Goal: Navigation & Orientation: Find specific page/section

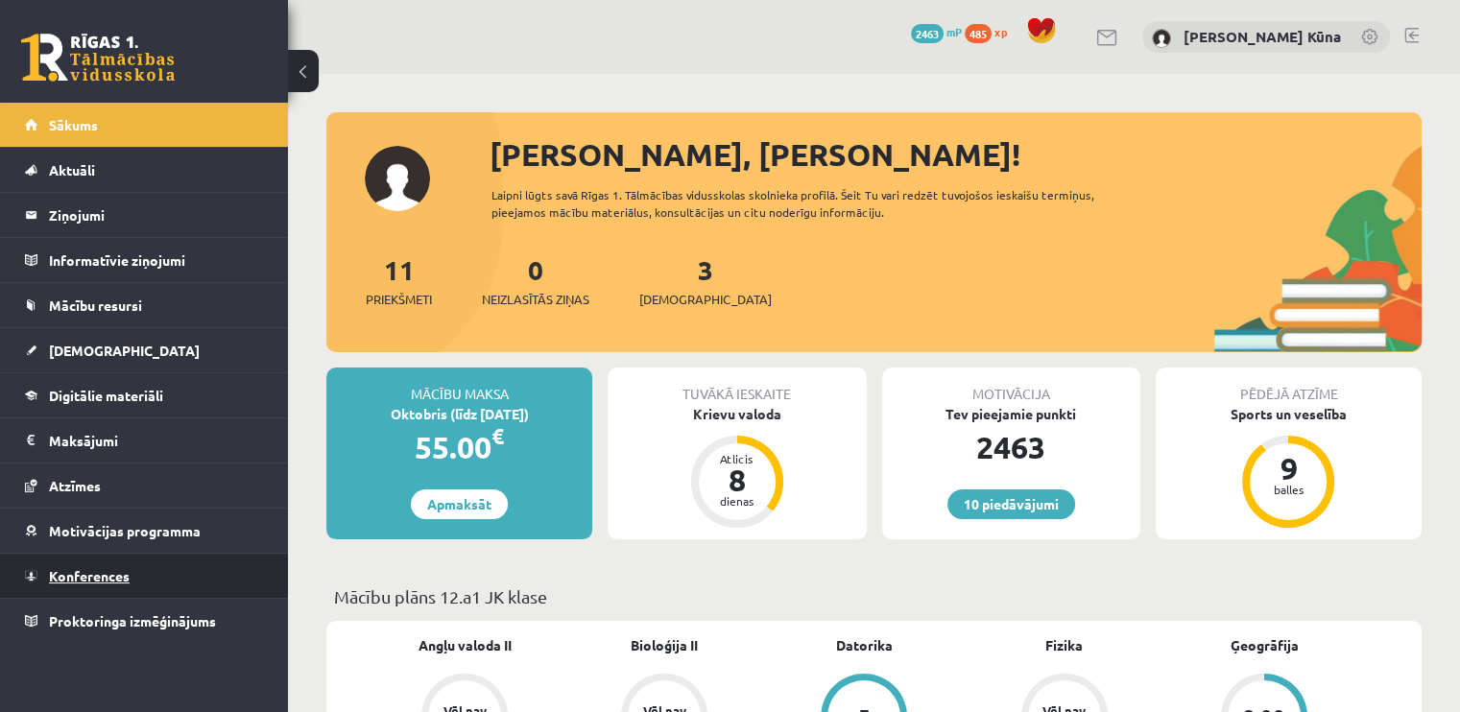
click at [136, 562] on link "Konferences" at bounding box center [144, 576] width 239 height 44
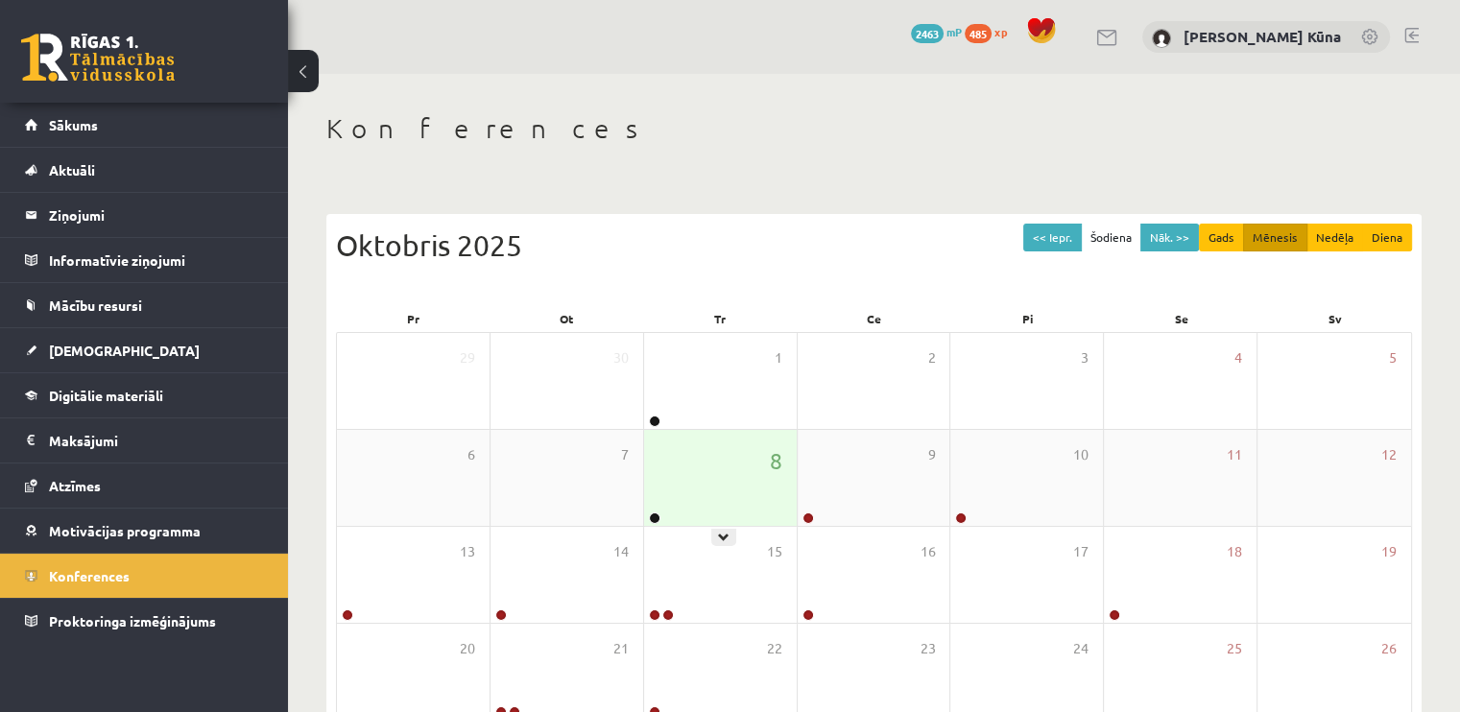
click at [711, 480] on div "8" at bounding box center [720, 478] width 153 height 96
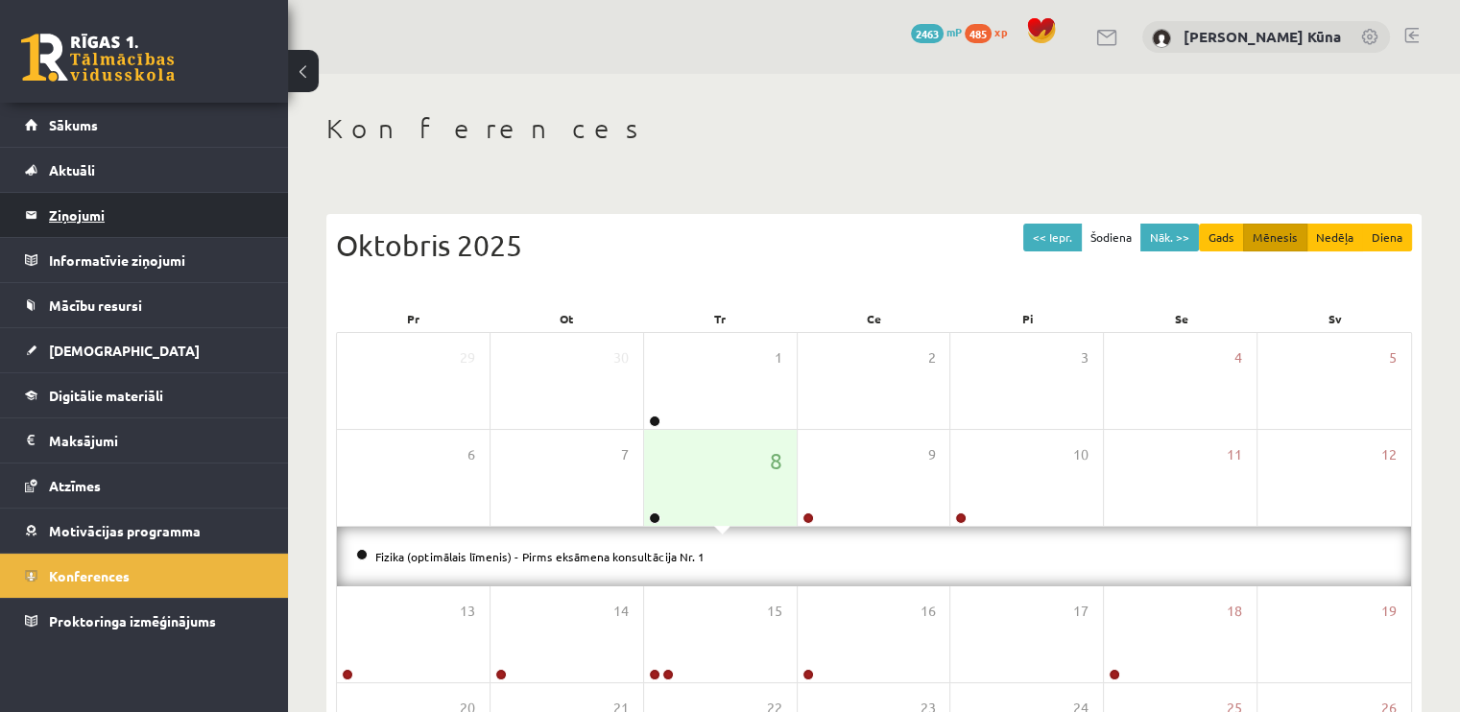
click at [32, 226] on link "Ziņojumi 0" at bounding box center [144, 215] width 239 height 44
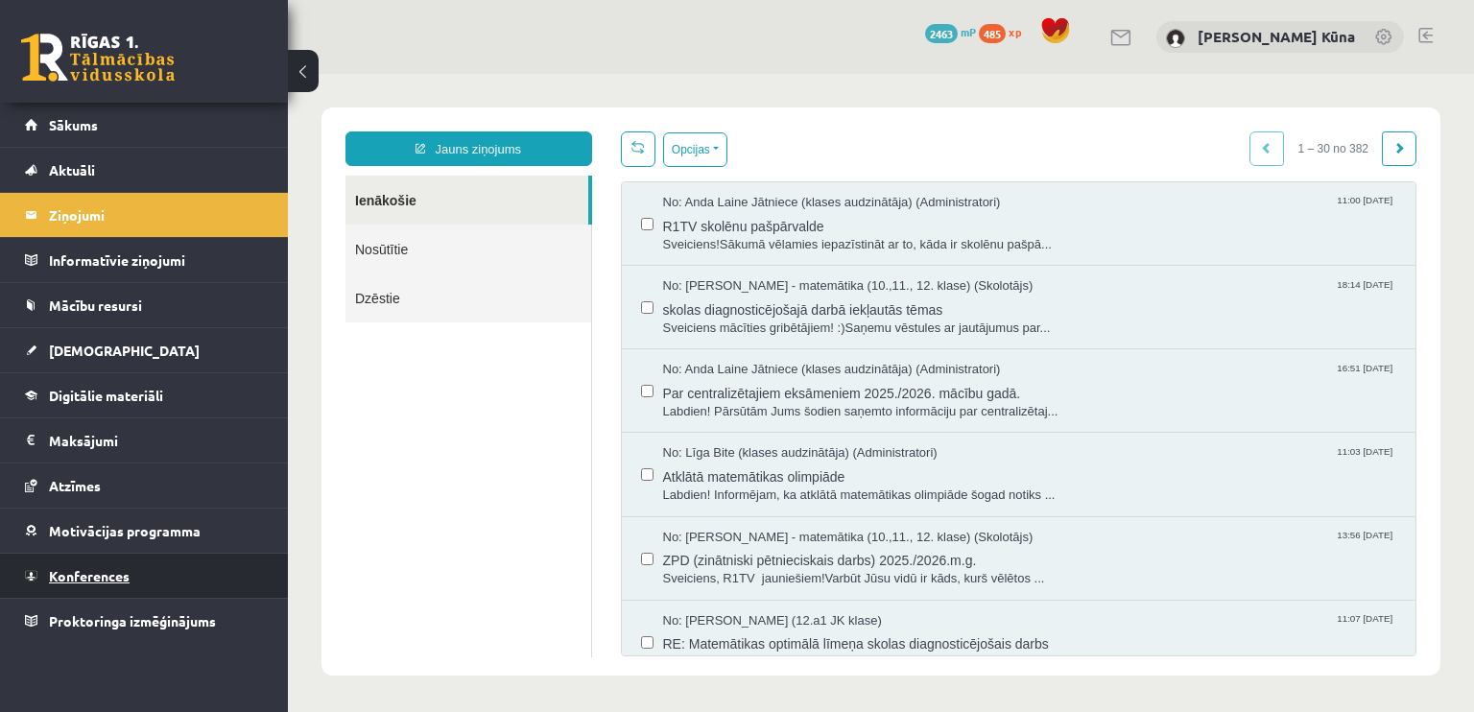
click at [77, 580] on span "Konferences" at bounding box center [89, 575] width 81 height 17
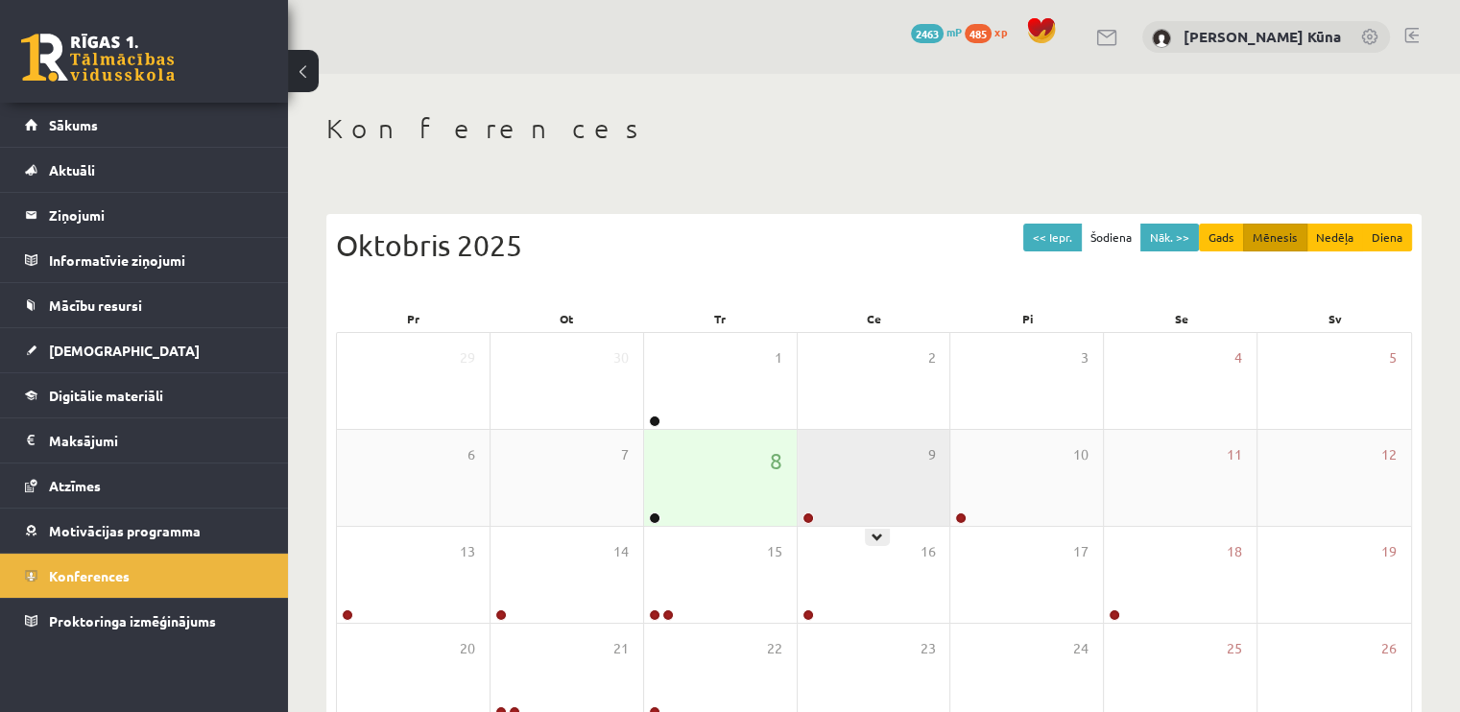
click at [829, 467] on div "9" at bounding box center [874, 478] width 153 height 96
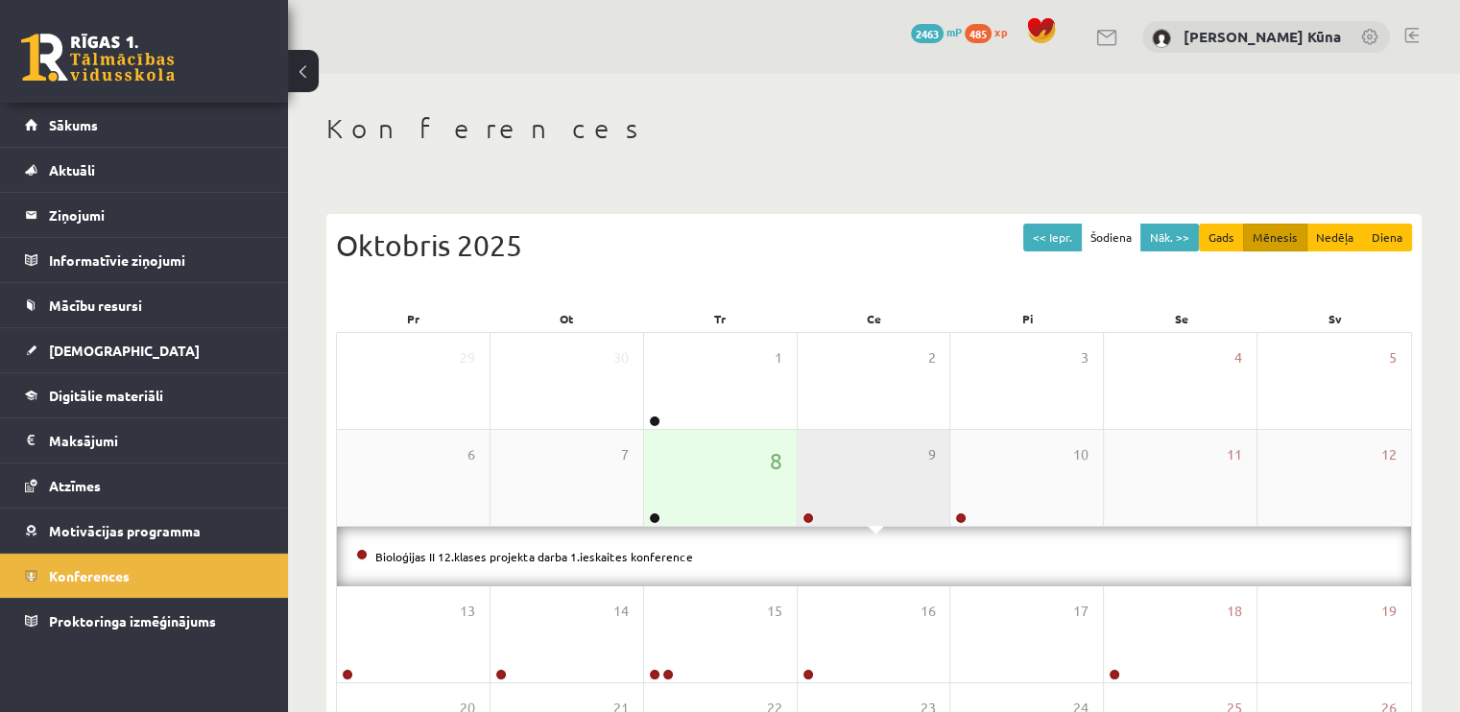
click at [829, 467] on div "9" at bounding box center [874, 478] width 153 height 96
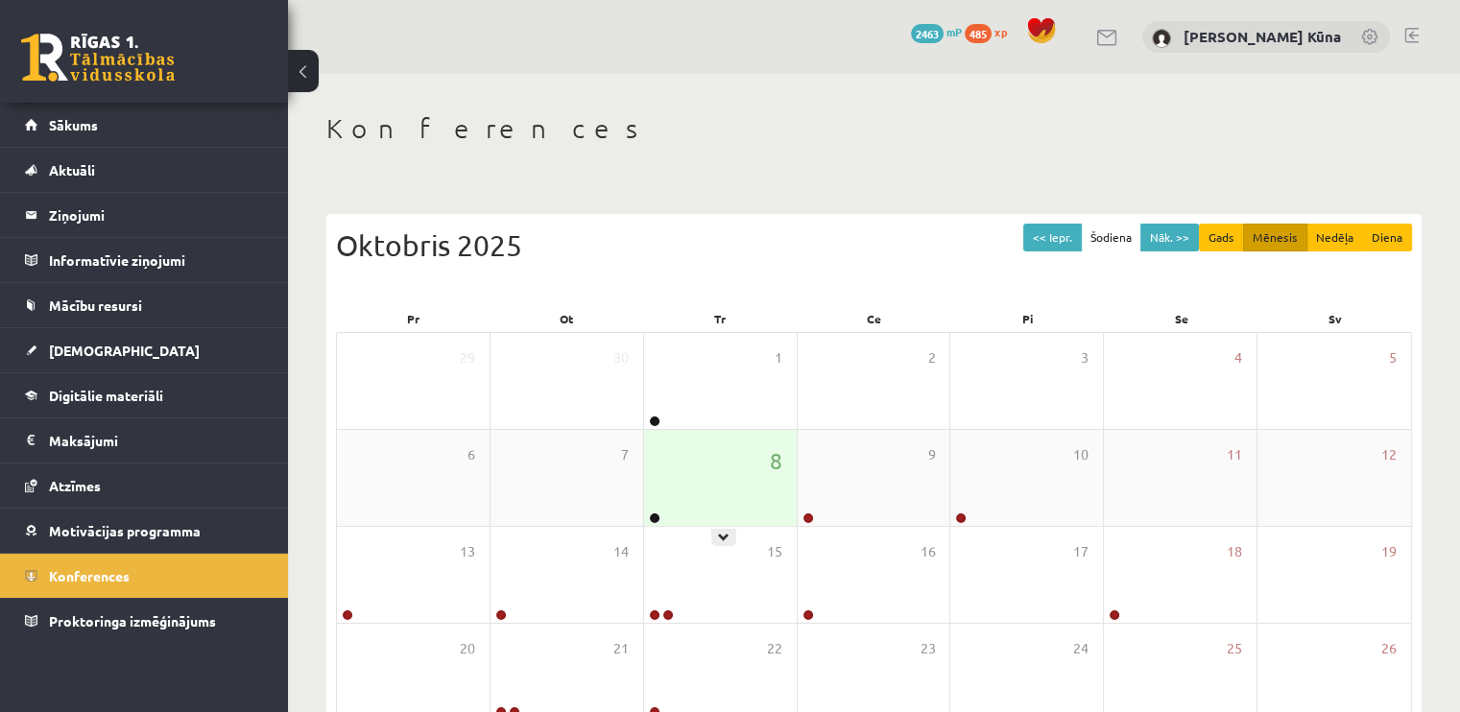
click at [693, 461] on div "8" at bounding box center [720, 478] width 153 height 96
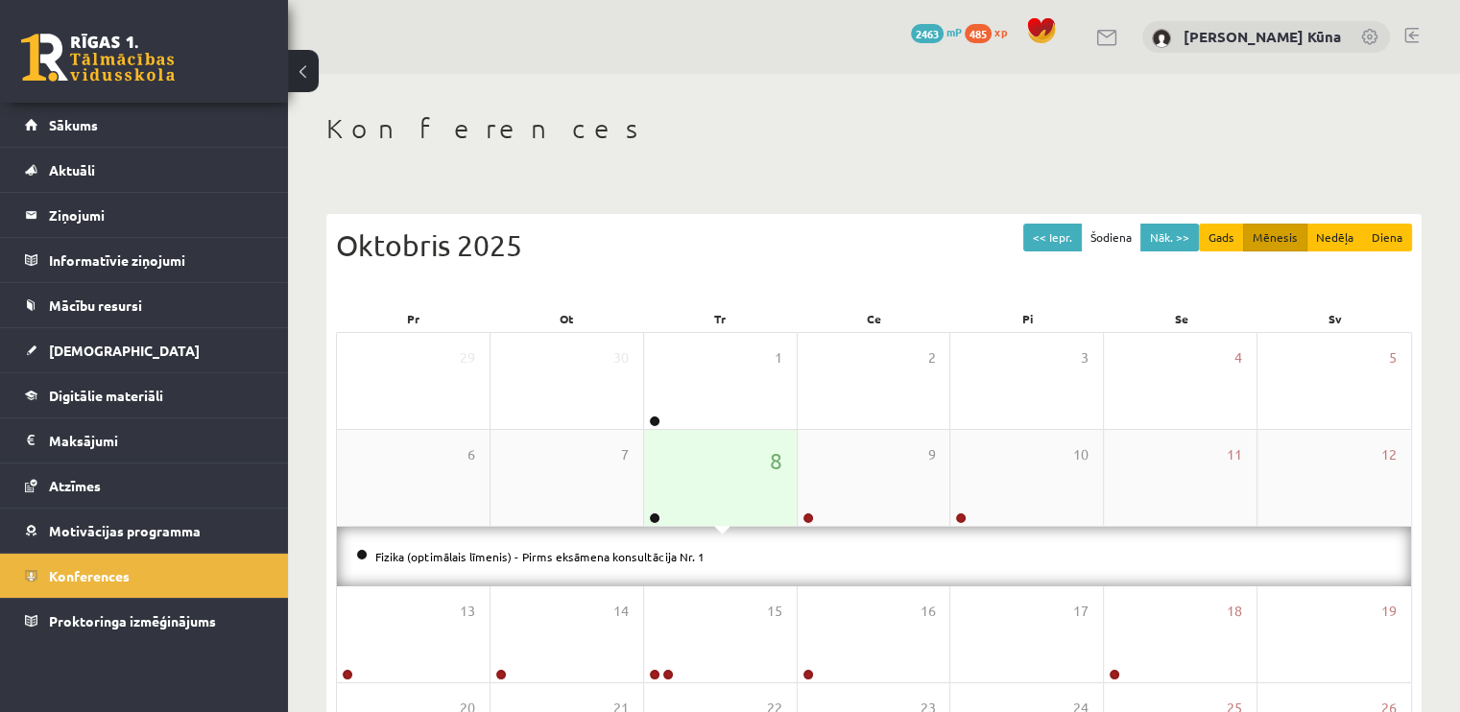
click at [693, 461] on div "8" at bounding box center [720, 478] width 153 height 96
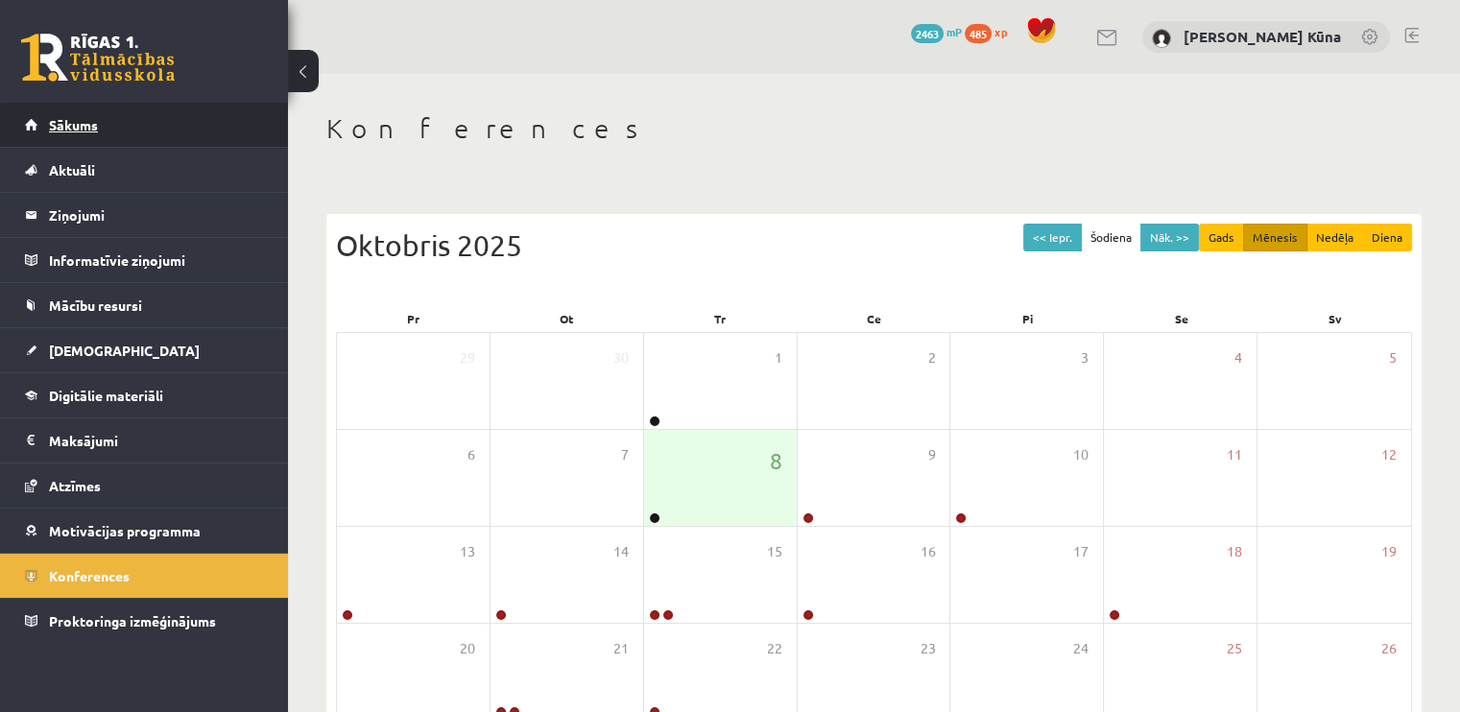
click at [230, 104] on link "Sākums" at bounding box center [144, 125] width 239 height 44
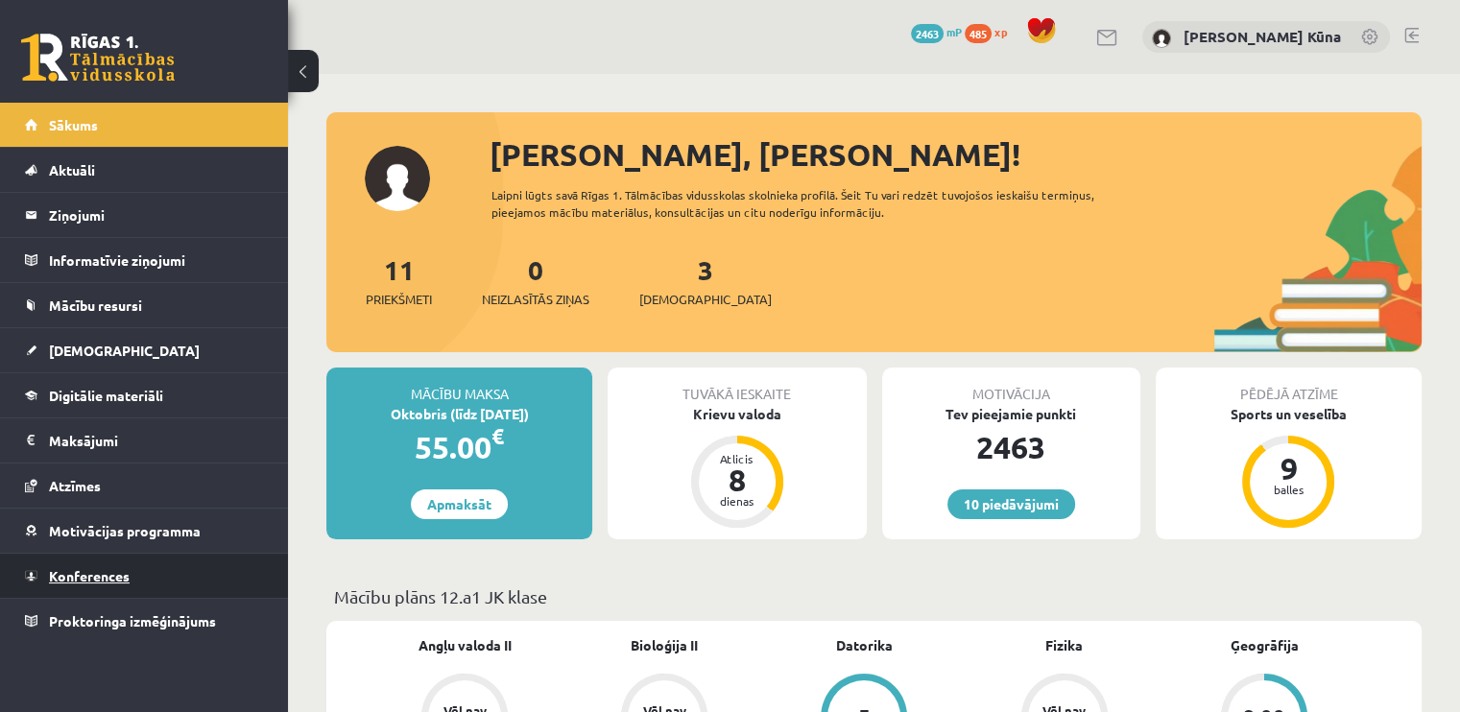
click at [182, 579] on link "Konferences" at bounding box center [144, 576] width 239 height 44
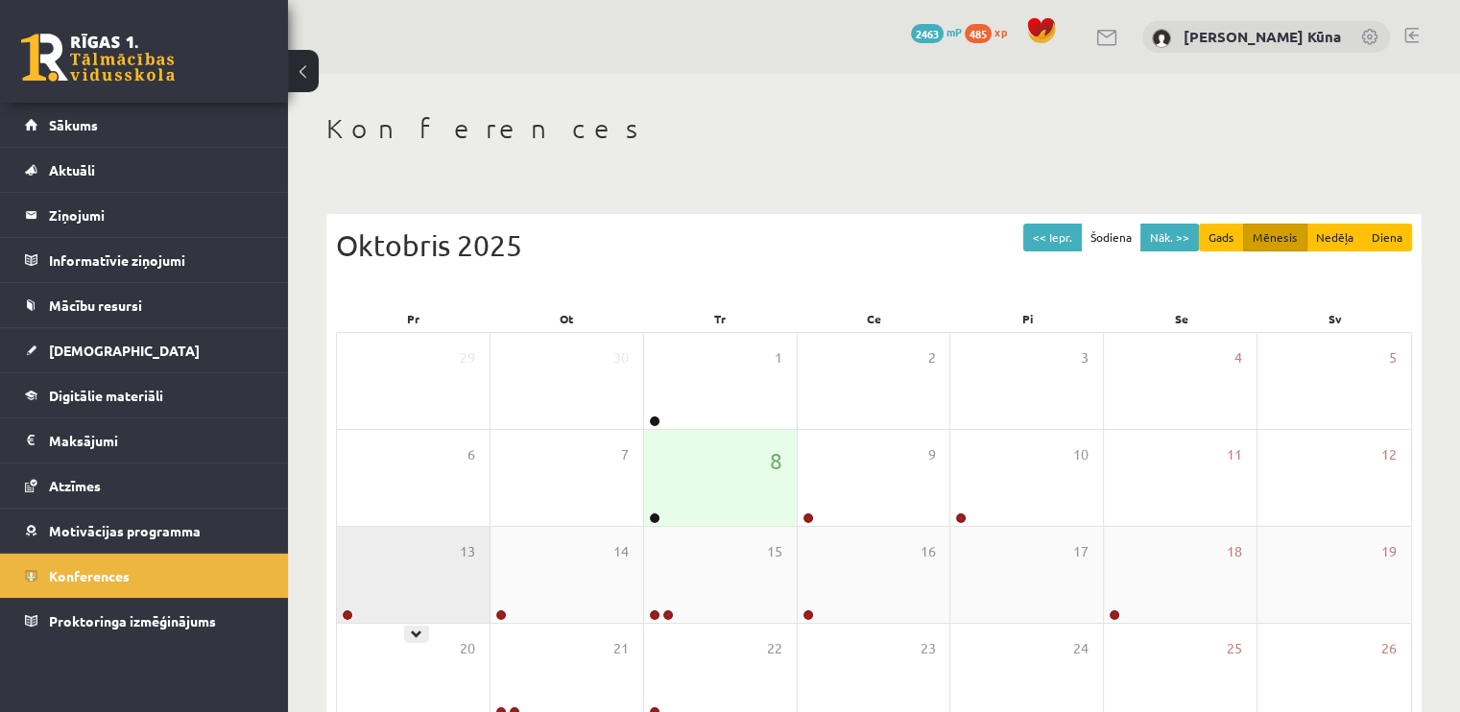
click at [422, 531] on div "13" at bounding box center [413, 575] width 153 height 96
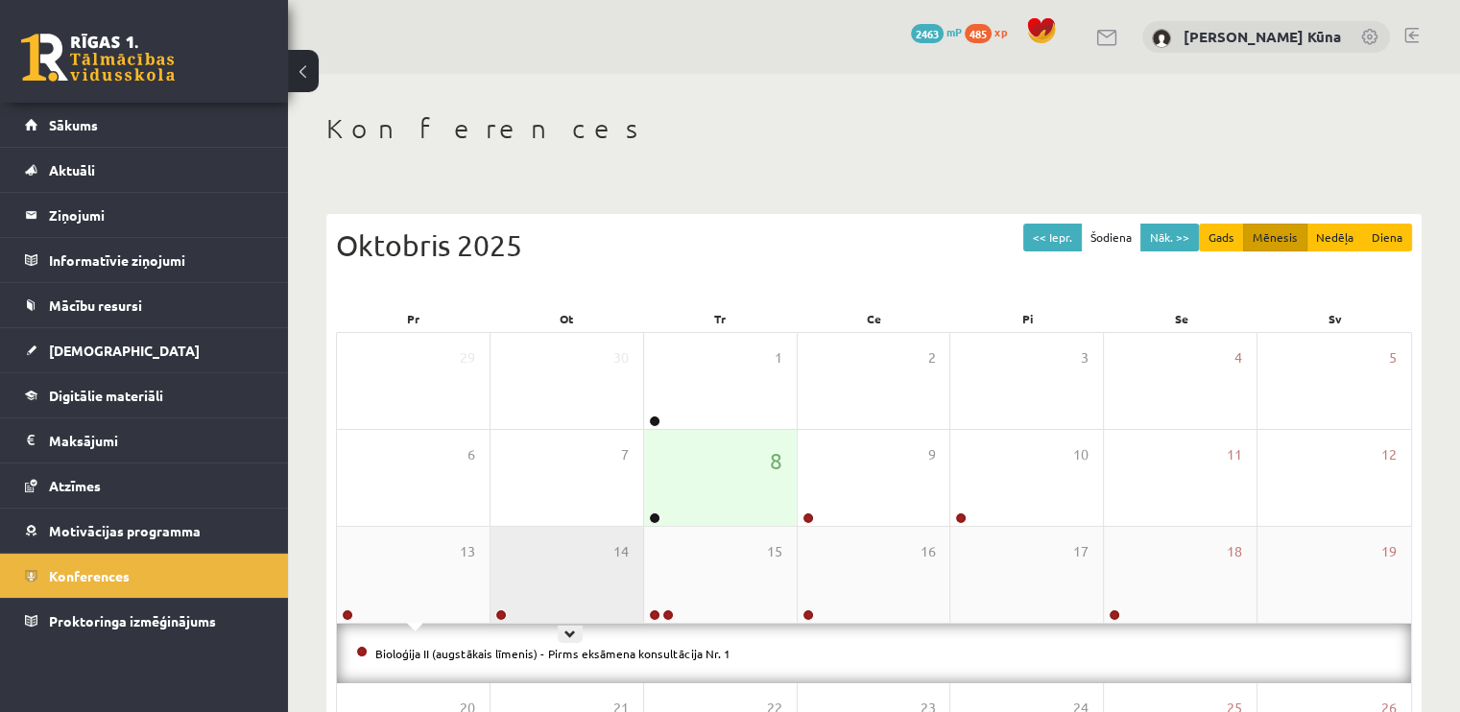
click at [626, 567] on div "14" at bounding box center [567, 575] width 153 height 96
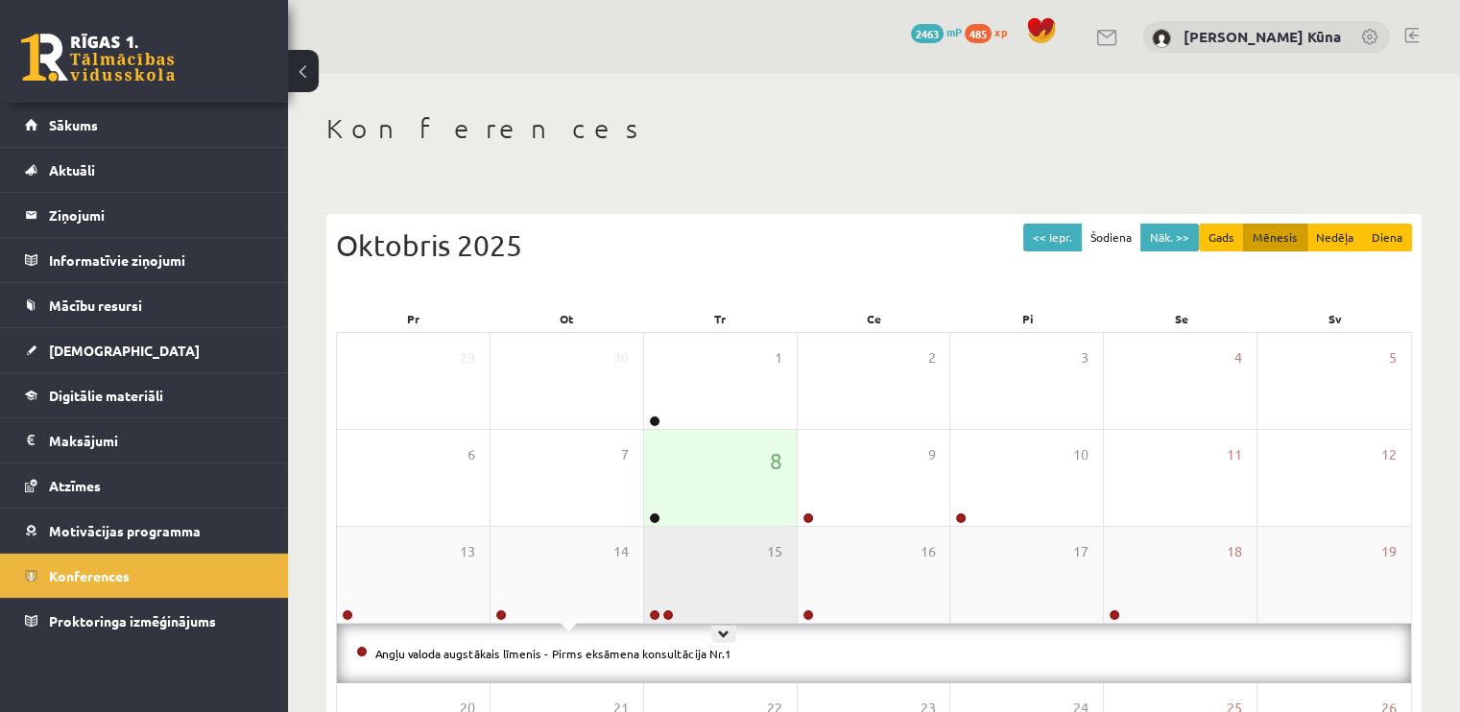
click at [680, 569] on div "15" at bounding box center [720, 575] width 153 height 96
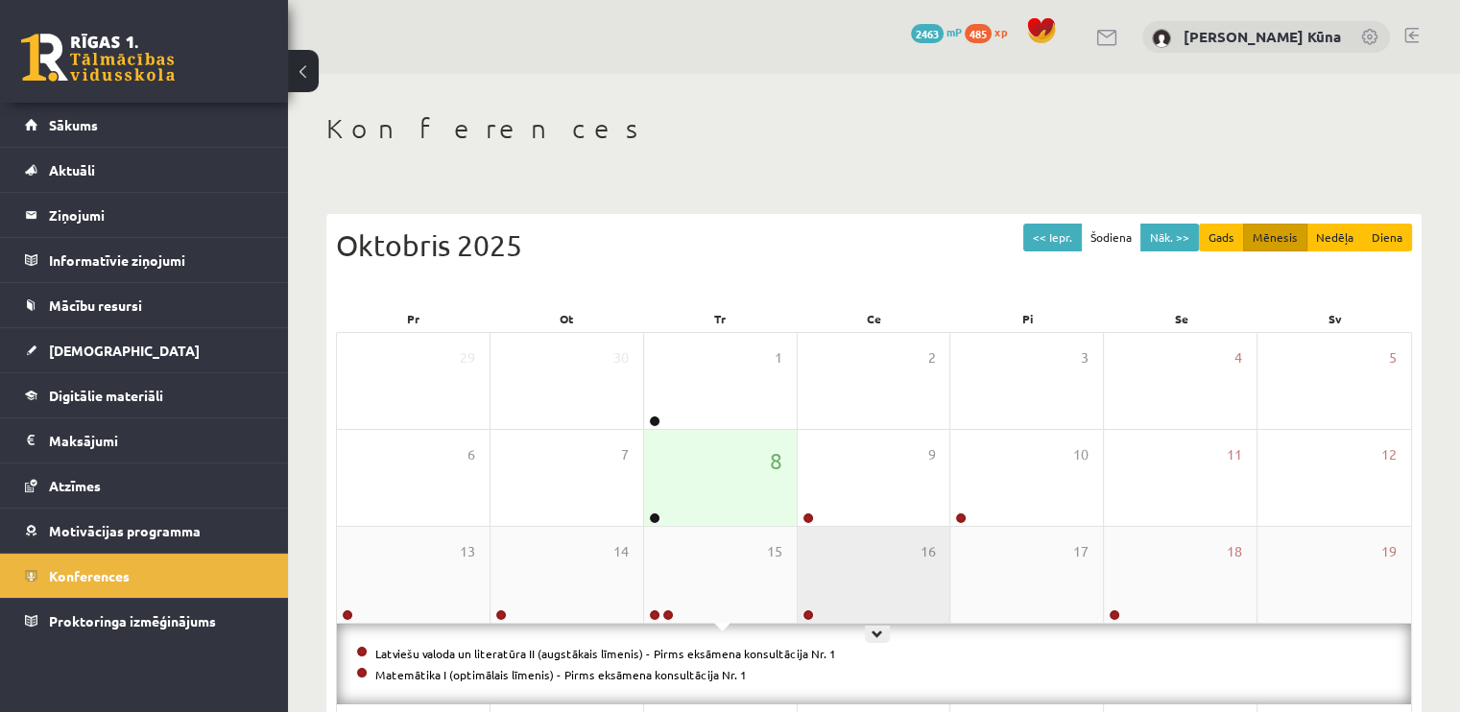
click at [894, 560] on div "16" at bounding box center [874, 575] width 153 height 96
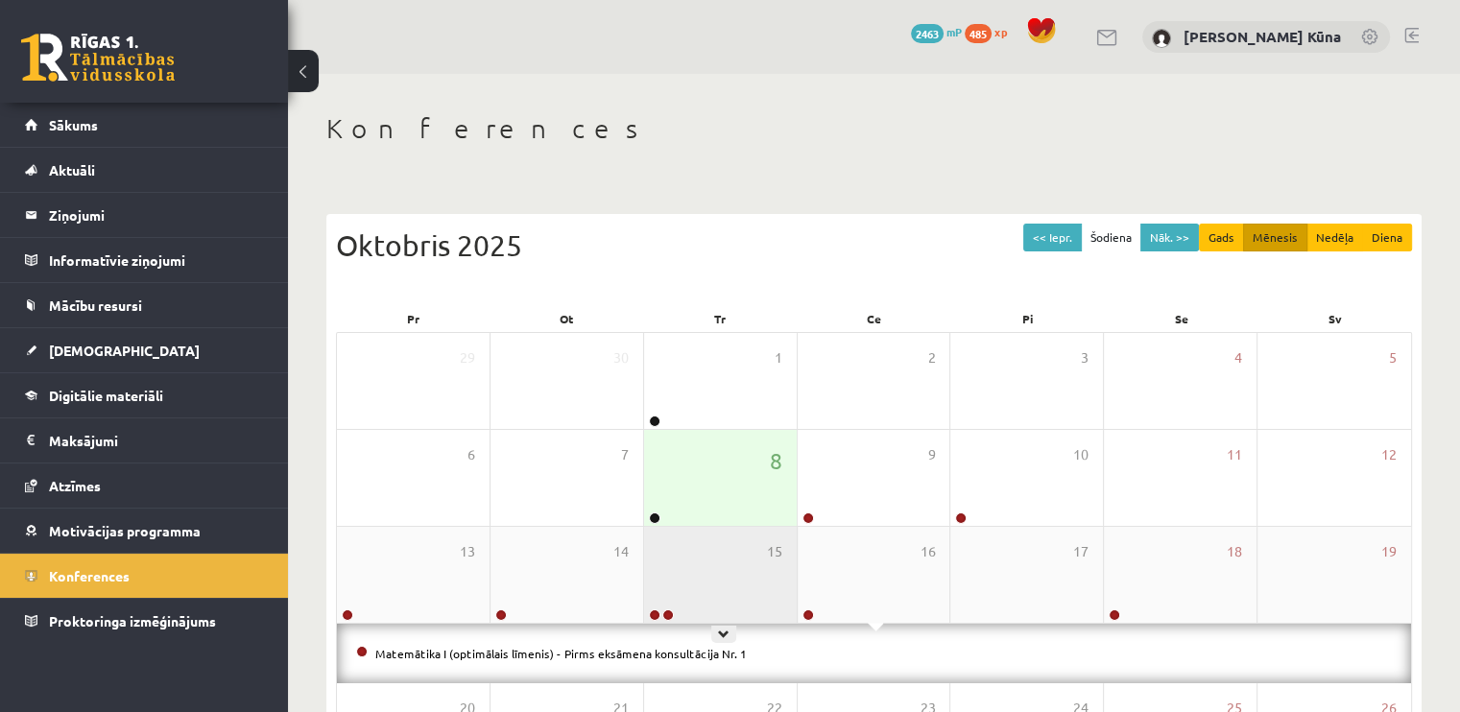
click at [743, 554] on div "15" at bounding box center [720, 575] width 153 height 96
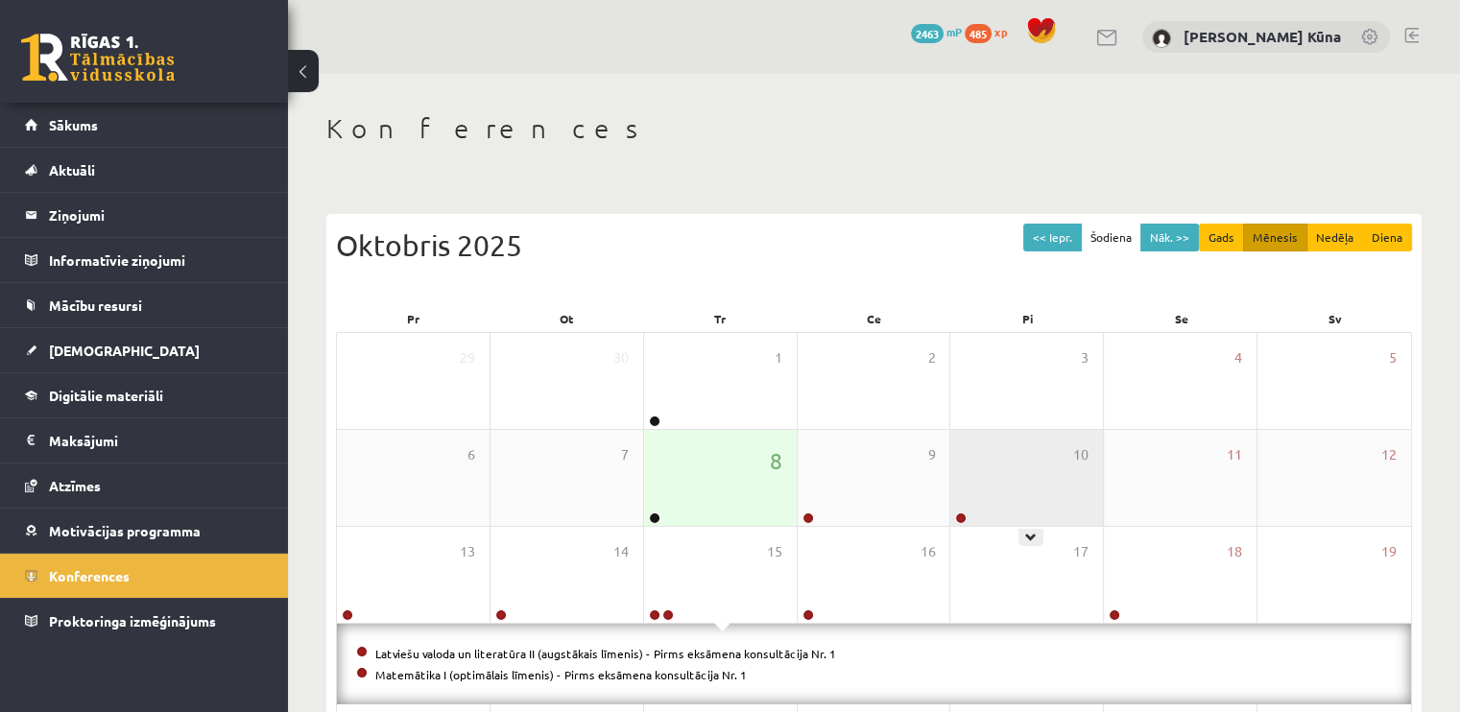
click at [984, 464] on div "10" at bounding box center [1026, 478] width 153 height 96
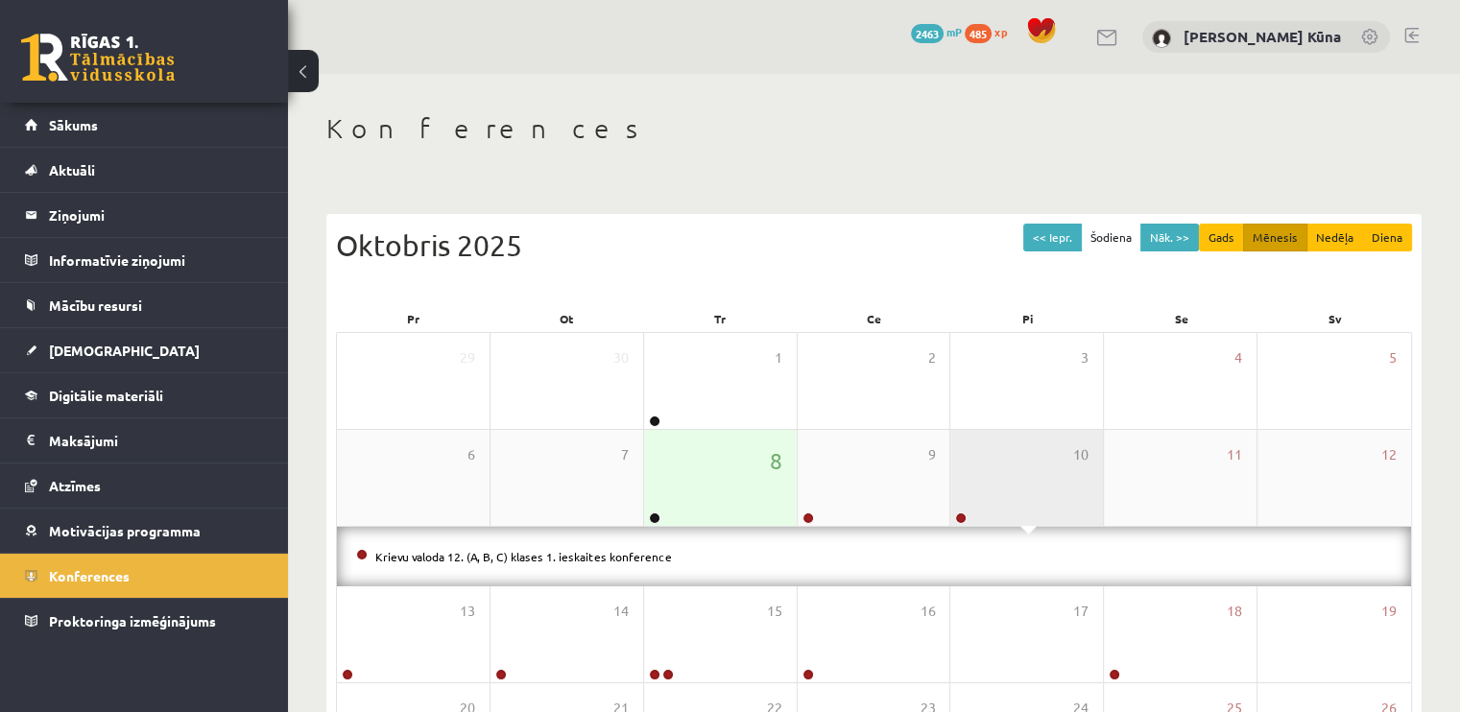
click at [1032, 455] on div "10" at bounding box center [1026, 478] width 153 height 96
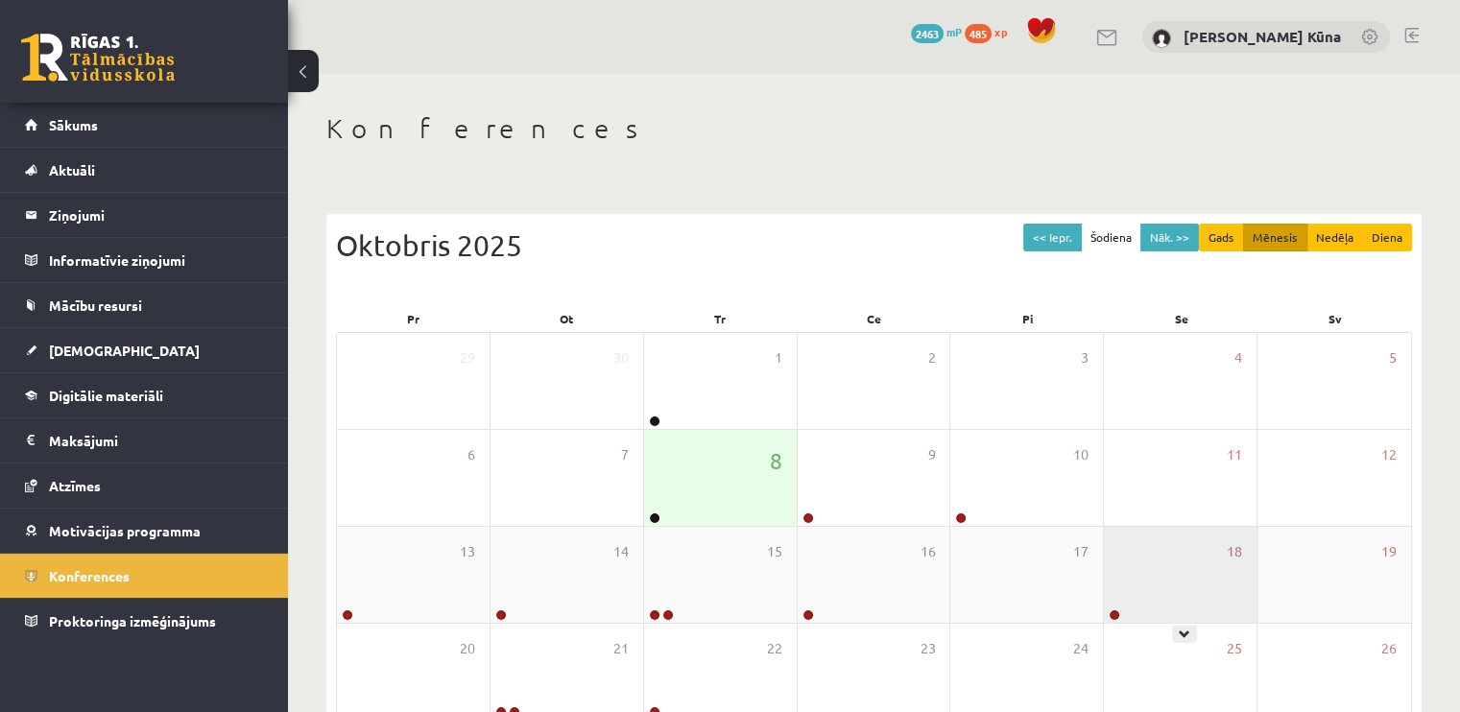
click at [1139, 548] on div "18" at bounding box center [1180, 575] width 153 height 96
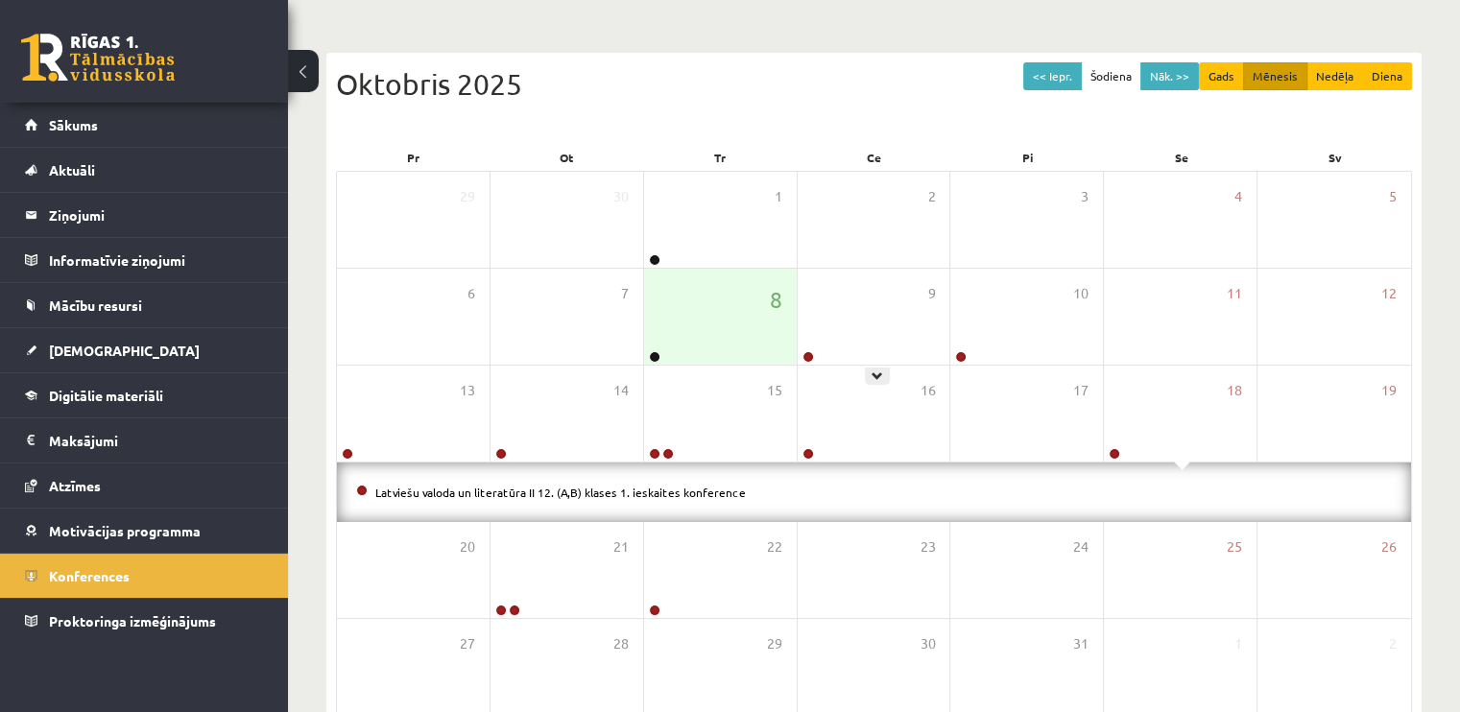
scroll to position [192, 0]
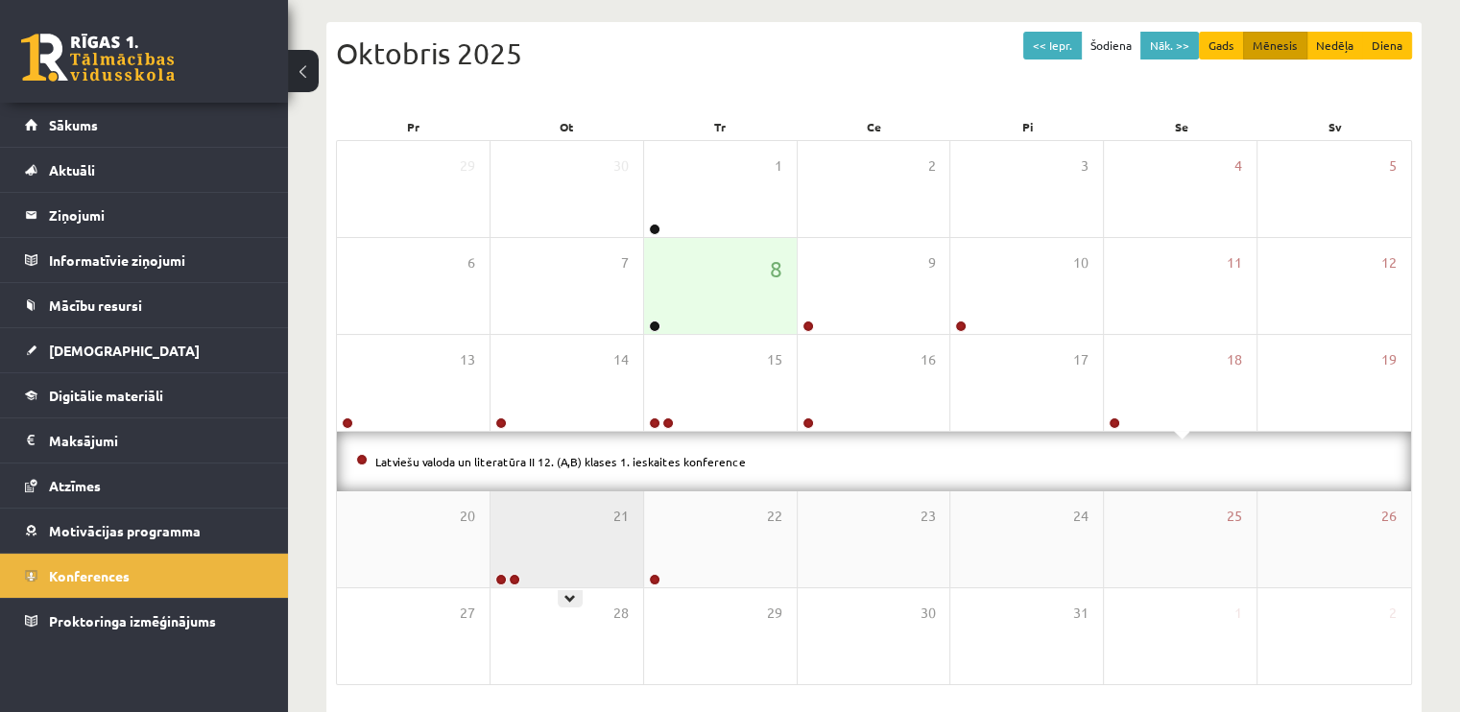
click at [615, 535] on div "21" at bounding box center [567, 539] width 153 height 96
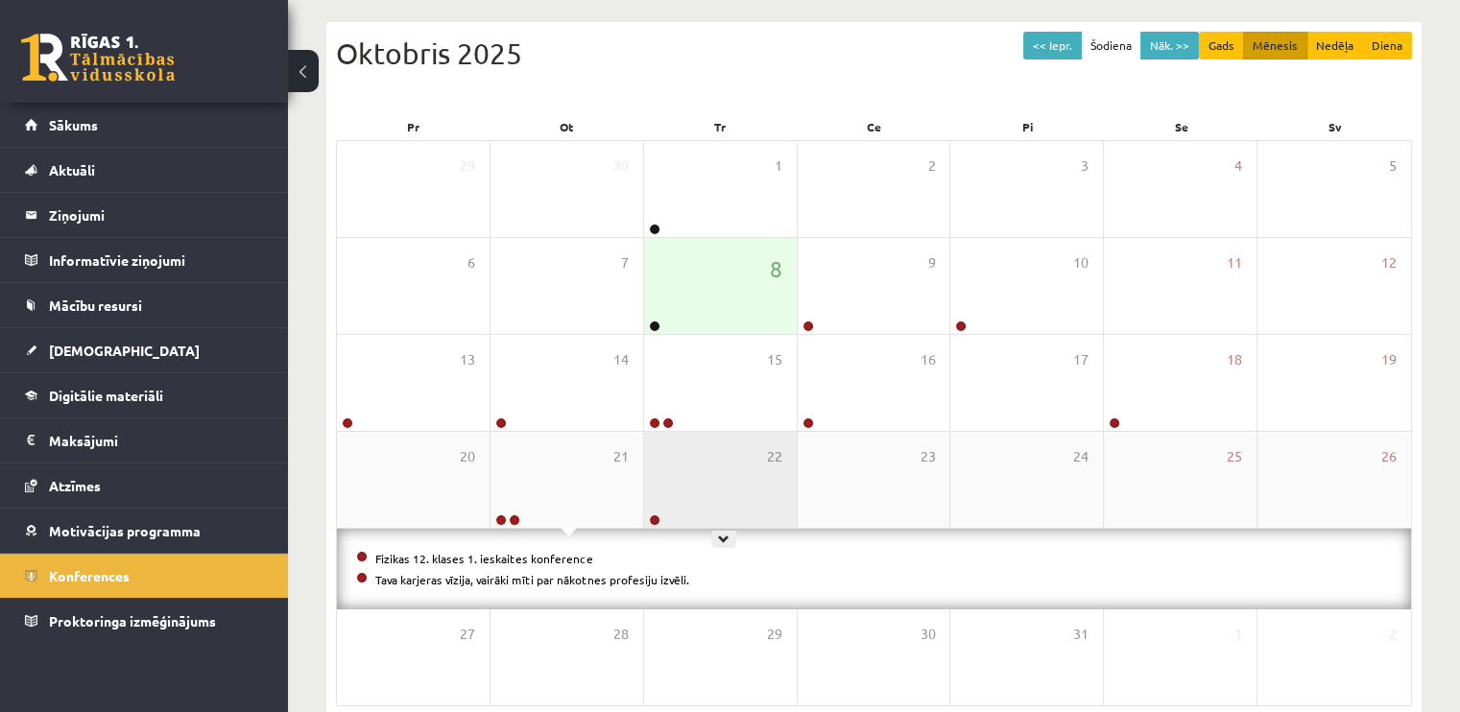
click at [677, 495] on div "22" at bounding box center [720, 480] width 153 height 96
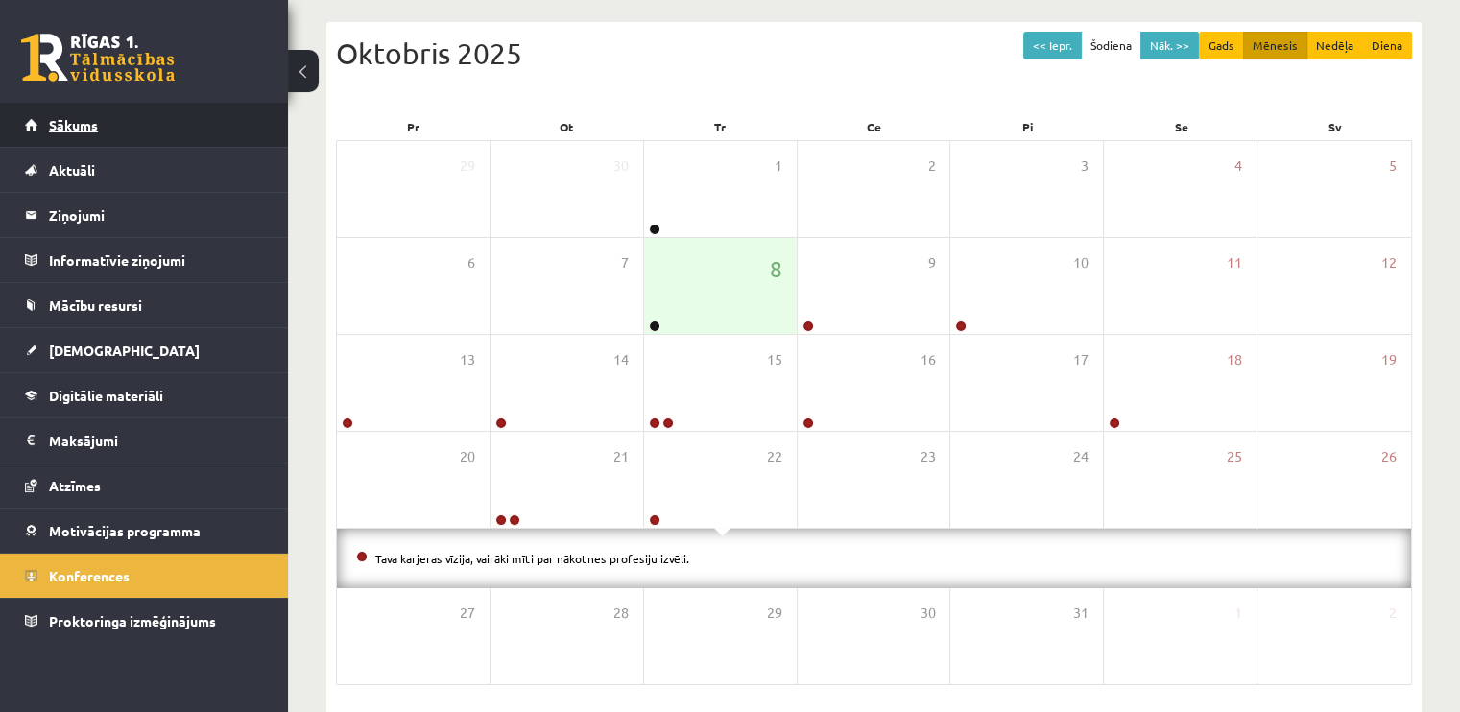
click at [226, 130] on link "Sākums" at bounding box center [144, 125] width 239 height 44
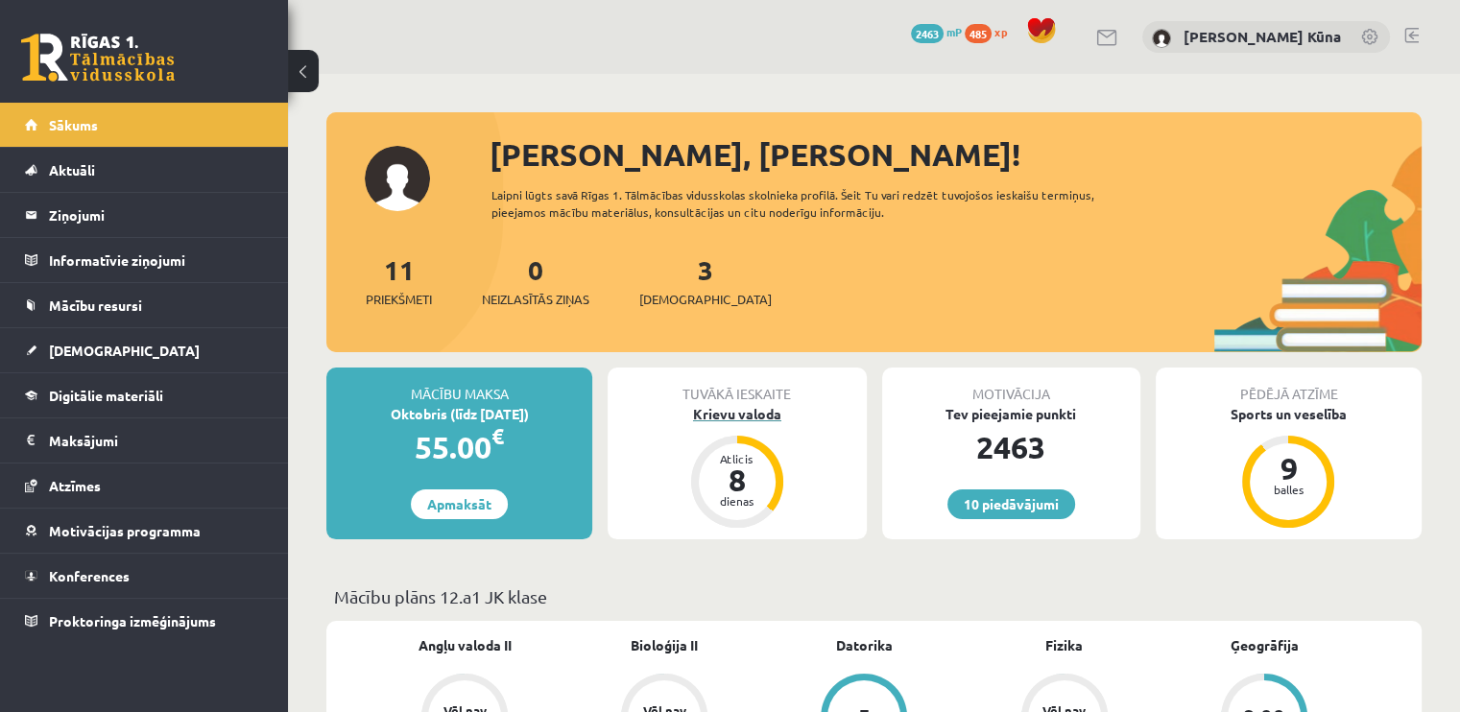
click at [730, 406] on div "Krievu valoda" at bounding box center [737, 414] width 258 height 20
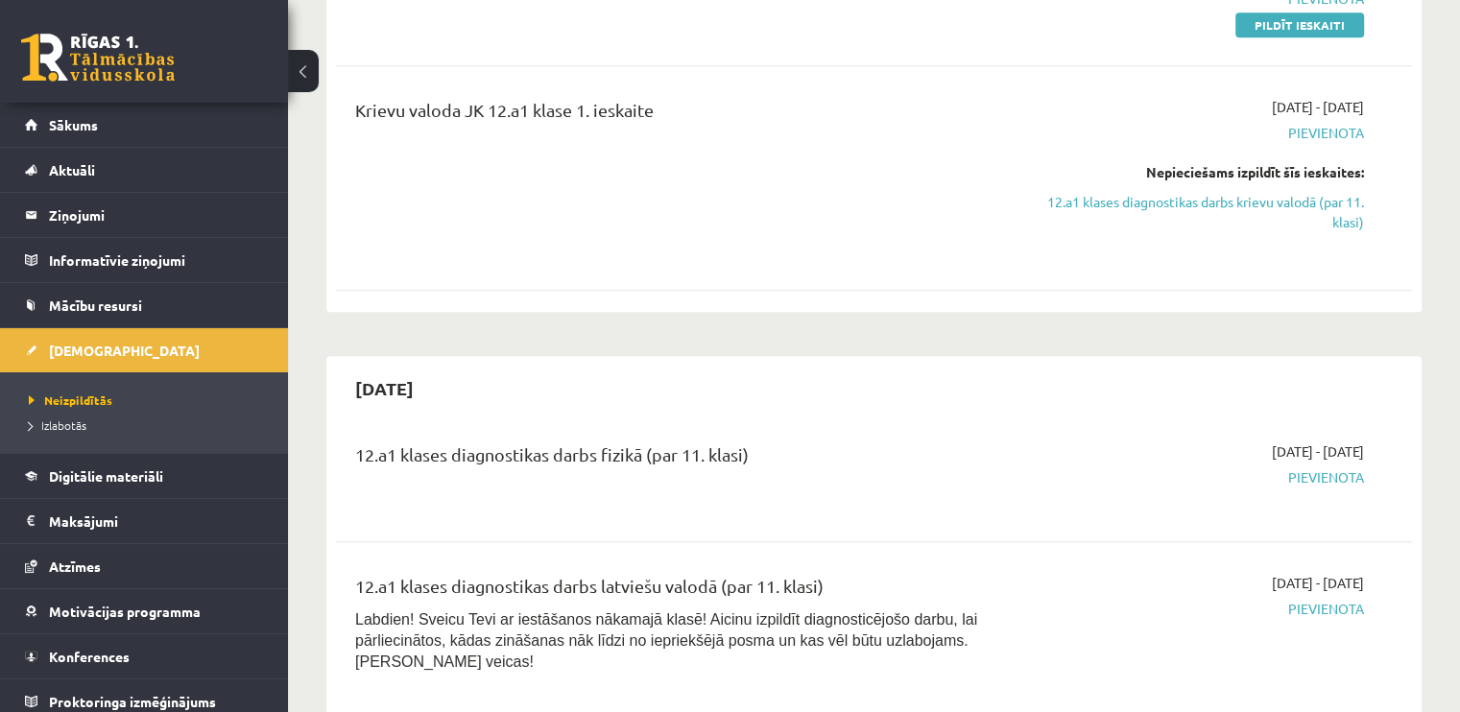
scroll to position [1152, 0]
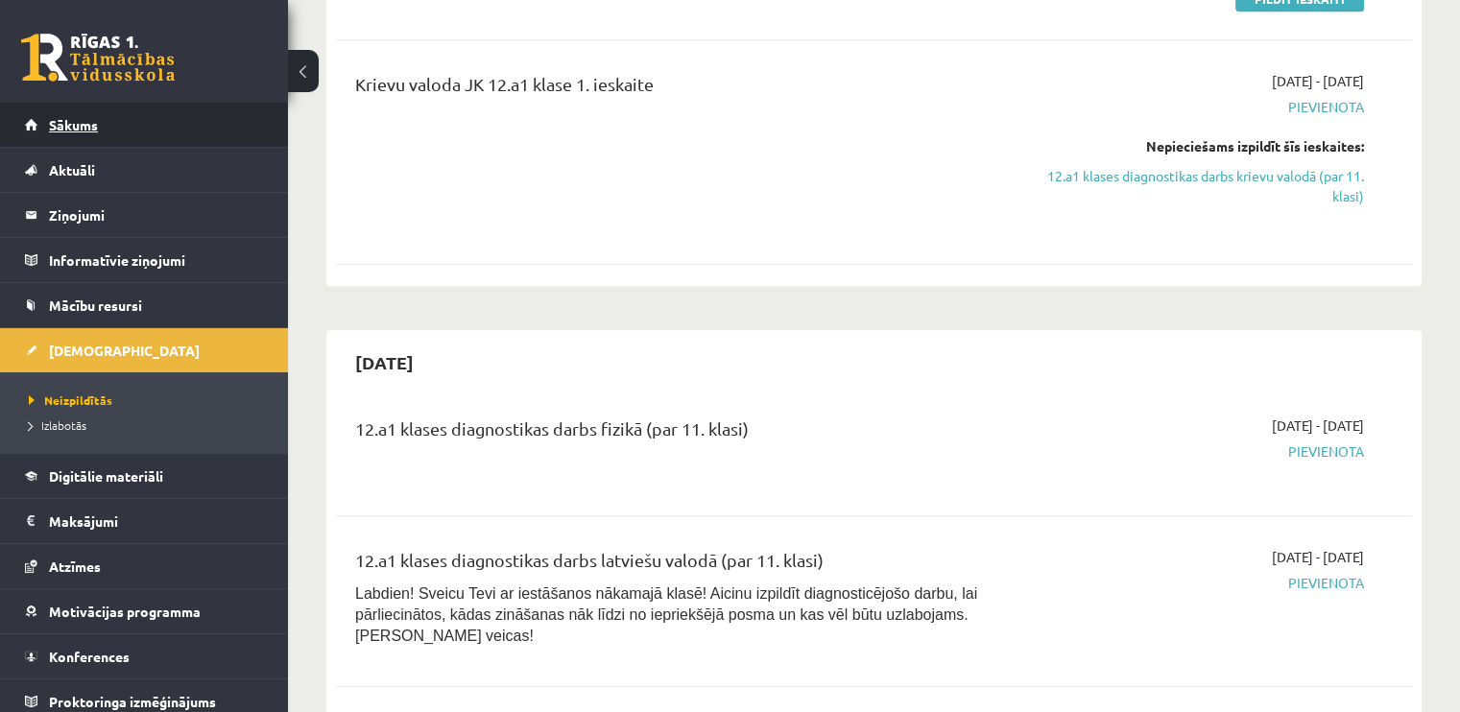
click at [179, 139] on link "Sākums" at bounding box center [144, 125] width 239 height 44
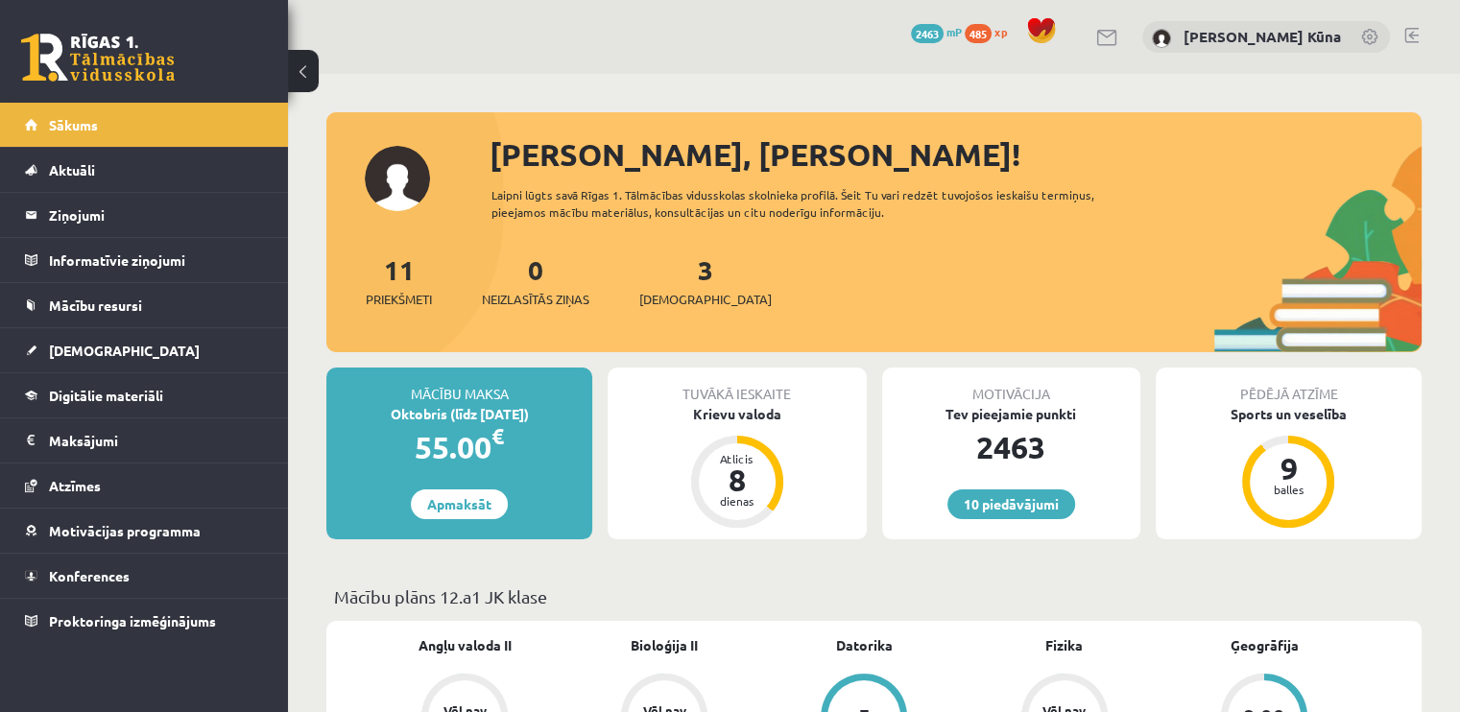
click at [1405, 24] on div "10 Dāvanas 2463 mP 485 xp Anna Konstance Kūna" at bounding box center [874, 37] width 1172 height 74
click at [1412, 53] on div "10 Dāvanas 2463 mP 485 xp Anna Konstance Kūna" at bounding box center [874, 37] width 1172 height 74
click at [1412, 34] on link at bounding box center [1411, 35] width 14 height 15
